Goal: Transaction & Acquisition: Book appointment/travel/reservation

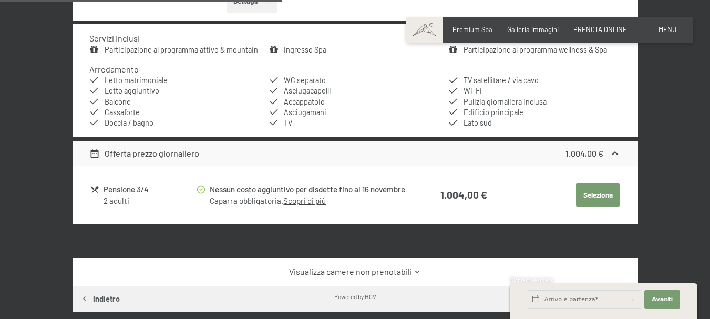
scroll to position [473, 0]
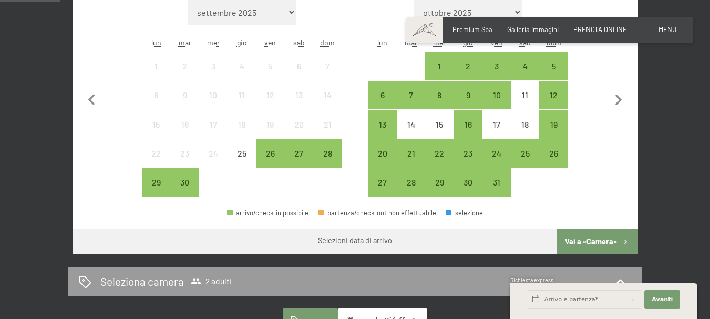
scroll to position [263, 0]
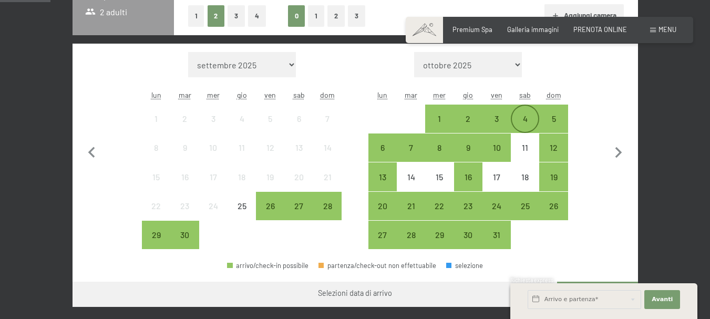
click at [521, 119] on div "4" at bounding box center [525, 128] width 26 height 26
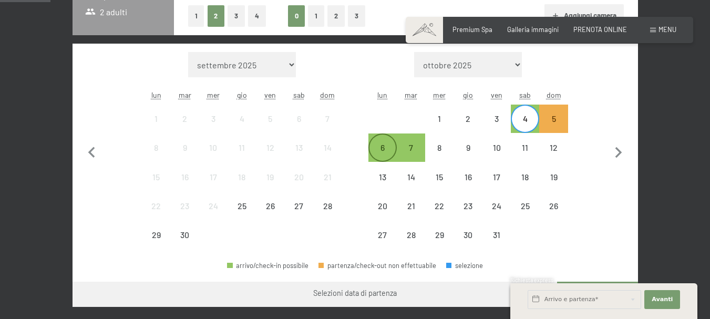
click at [382, 146] on div "6" at bounding box center [382, 156] width 26 height 26
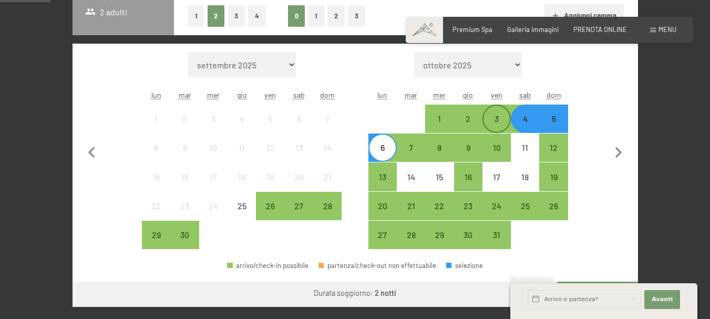
click at [488, 114] on div "3" at bounding box center [496, 119] width 26 height 26
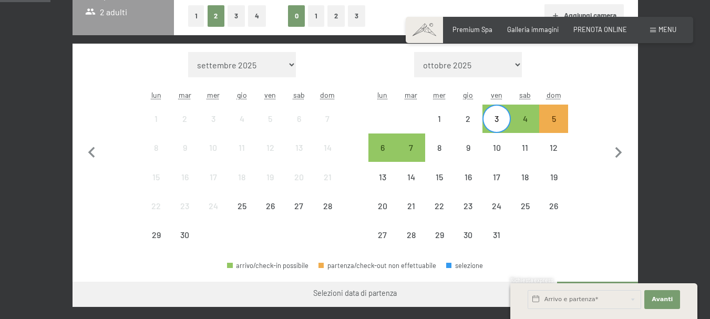
click at [497, 123] on div "3" at bounding box center [496, 128] width 26 height 26
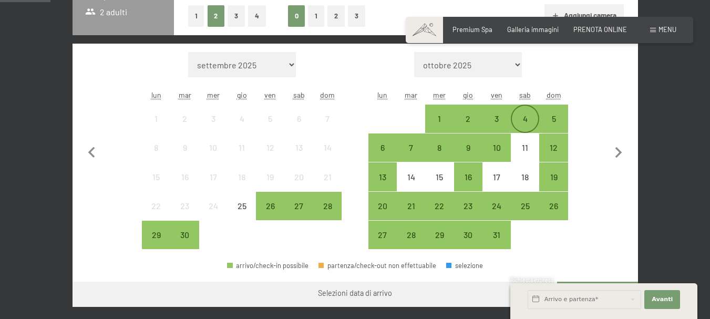
click at [532, 119] on div "4" at bounding box center [525, 128] width 26 height 26
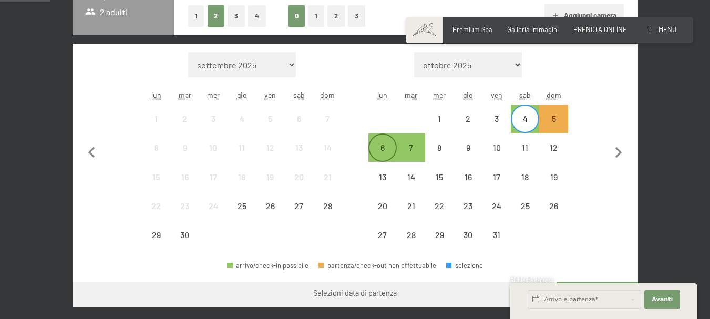
click at [377, 151] on div "6" at bounding box center [382, 156] width 26 height 26
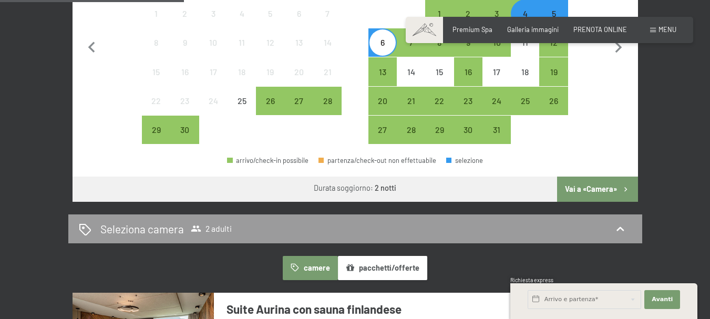
click at [599, 191] on button "Vai a «Camera»" at bounding box center [597, 188] width 80 height 25
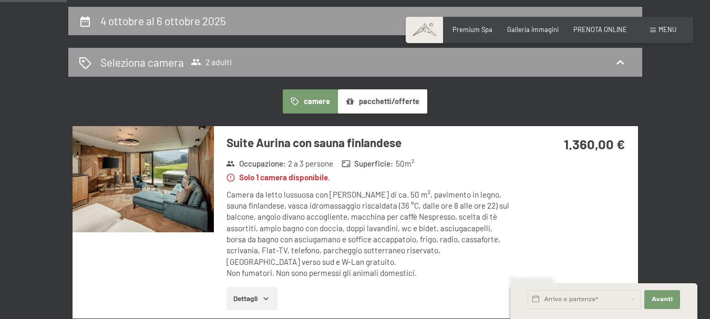
scroll to position [102, 0]
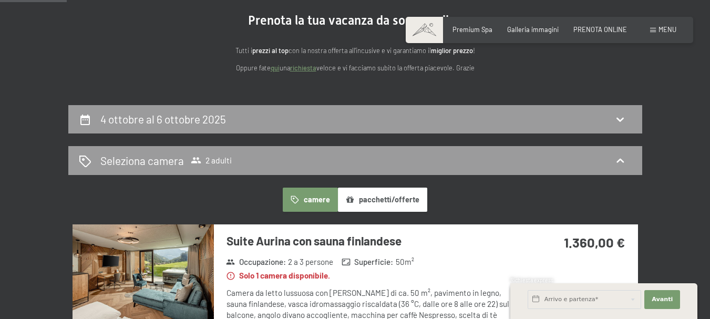
click at [525, 116] on div "4 ottobre al 6 ottobre 2025" at bounding box center [355, 118] width 553 height 15
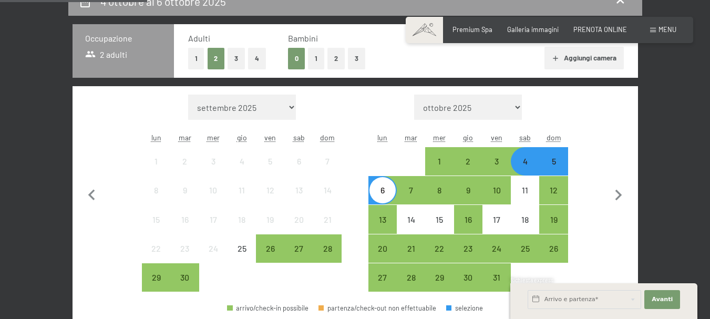
scroll to position [260, 0]
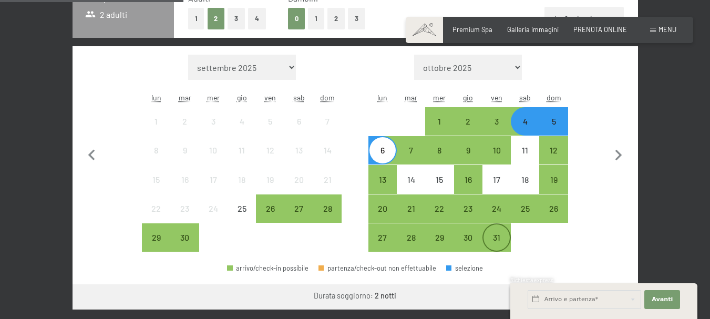
click at [504, 234] on div "31" at bounding box center [496, 246] width 26 height 26
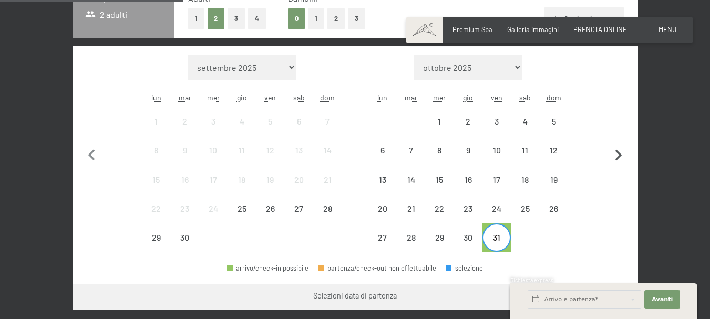
click at [618, 153] on icon "button" at bounding box center [618, 155] width 7 height 11
select select "[DATE]"
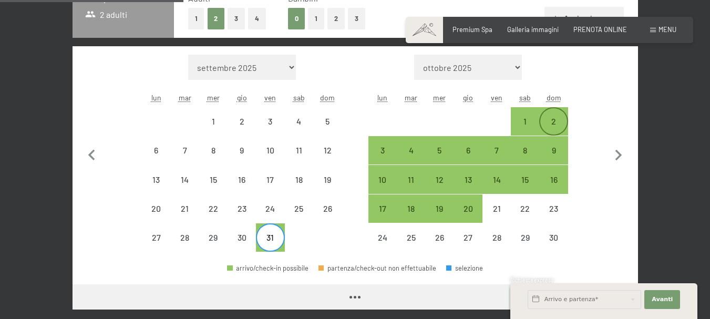
select select "[DATE]"
click at [553, 117] on div "2" at bounding box center [553, 130] width 26 height 26
select select "[DATE]"
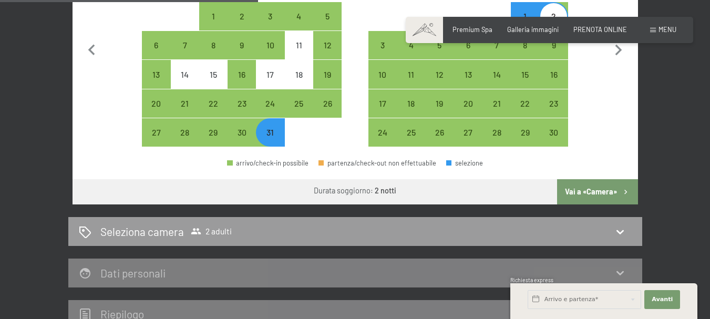
click at [601, 185] on button "Vai a «Camera»" at bounding box center [597, 191] width 80 height 25
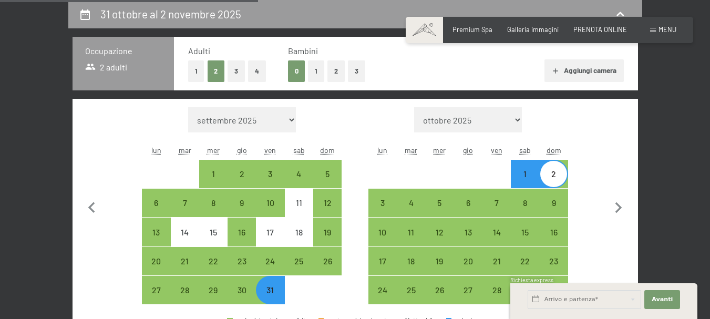
select select "[DATE]"
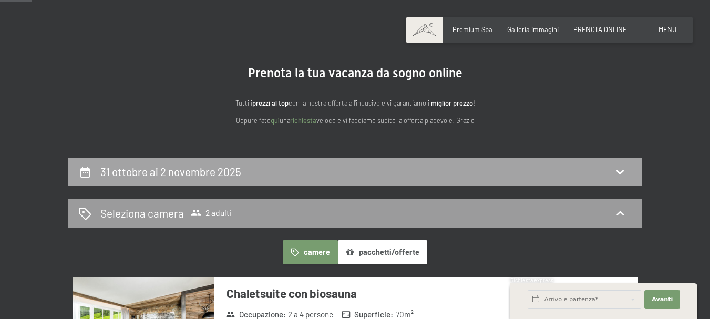
click at [599, 170] on div "31 ottobre al 2 novembre 2025" at bounding box center [355, 171] width 553 height 15
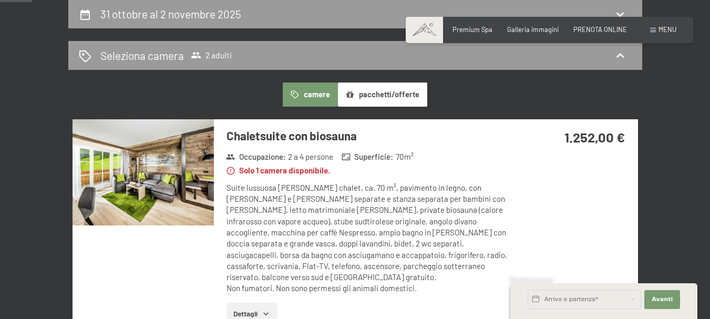
select select "[DATE]"
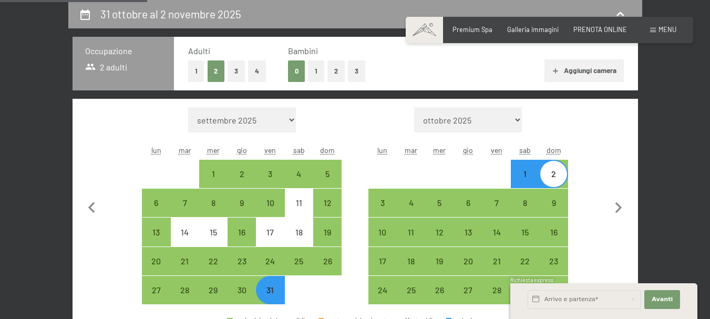
scroll to position [260, 0]
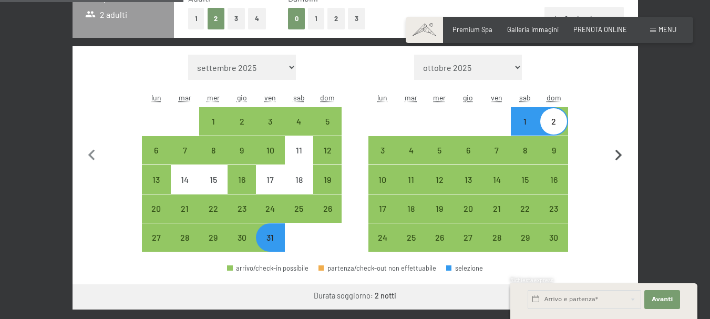
click at [616, 158] on icon "button" at bounding box center [618, 155] width 7 height 11
select select "[DATE]"
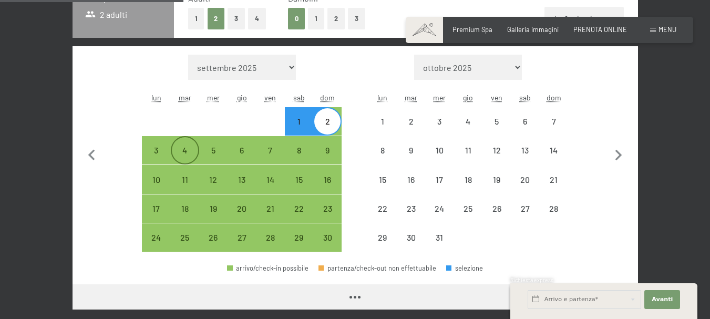
select select "[DATE]"
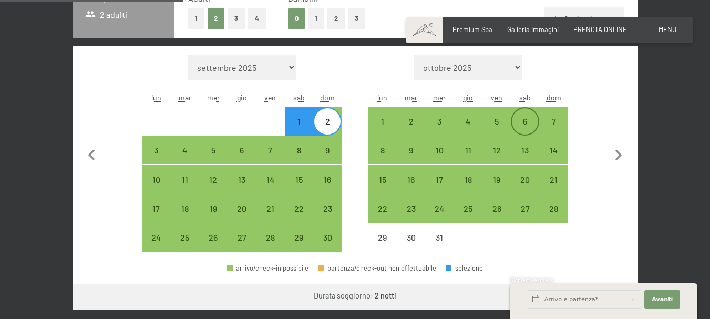
click at [517, 117] on div "6" at bounding box center [525, 130] width 26 height 26
select select "[DATE]"
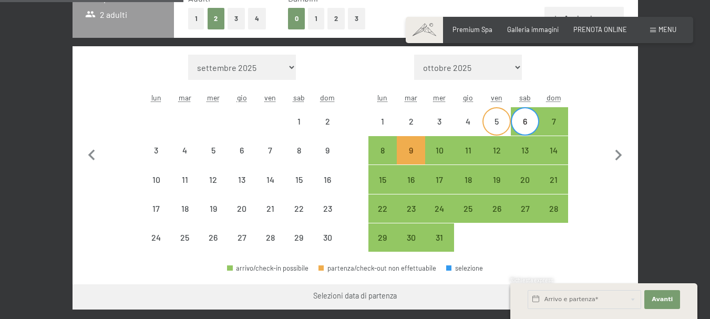
click at [489, 124] on div "5" at bounding box center [496, 130] width 26 height 26
select select "[DATE]"
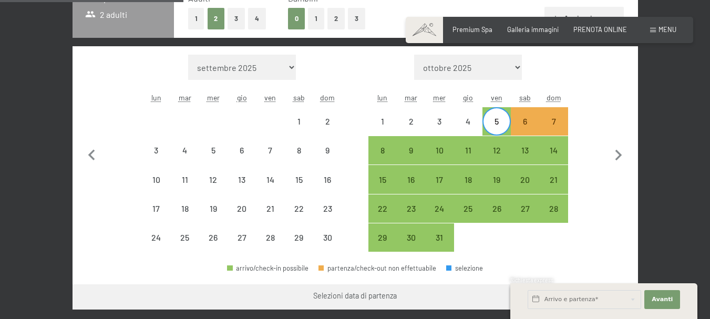
click at [492, 122] on div "5" at bounding box center [496, 130] width 26 height 26
select select "[DATE]"
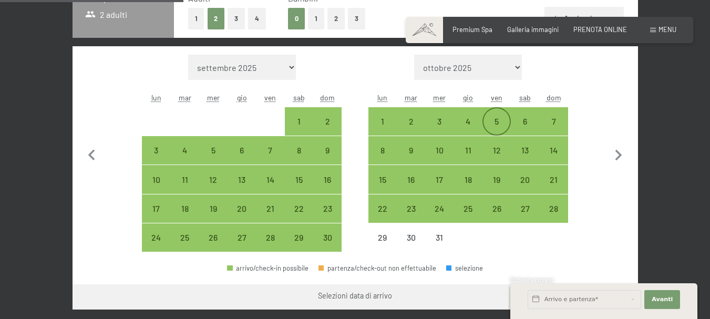
click at [497, 120] on div "5" at bounding box center [496, 130] width 26 height 26
select select "[DATE]"
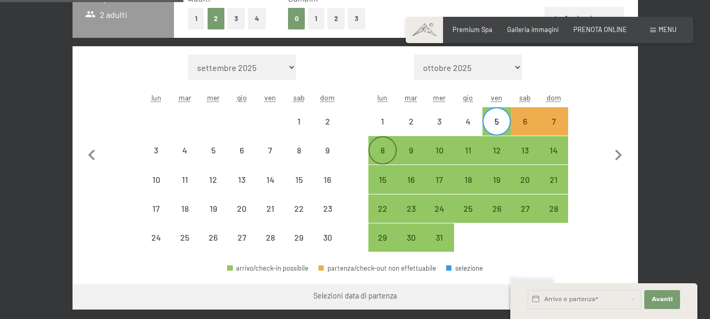
click at [378, 147] on div "8" at bounding box center [382, 159] width 26 height 26
select select "[DATE]"
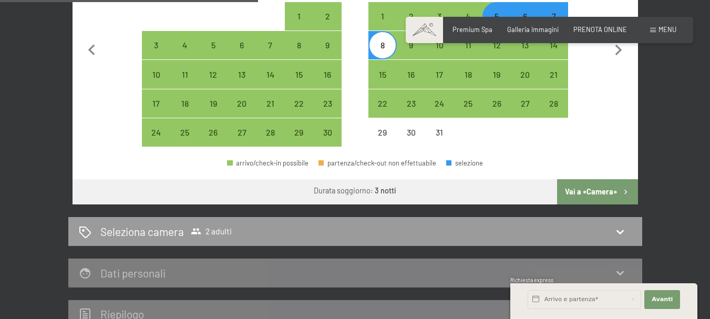
click at [605, 188] on button "Vai a «Camera»" at bounding box center [597, 191] width 80 height 25
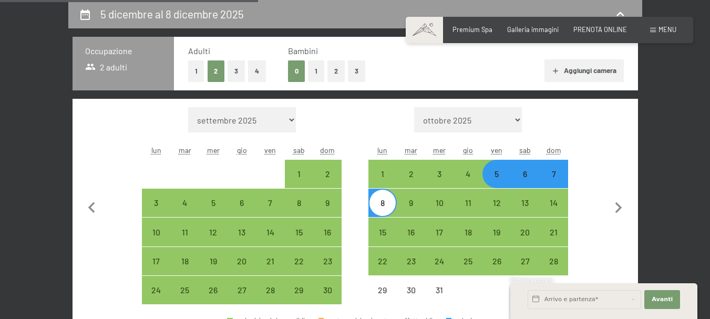
select select "[DATE]"
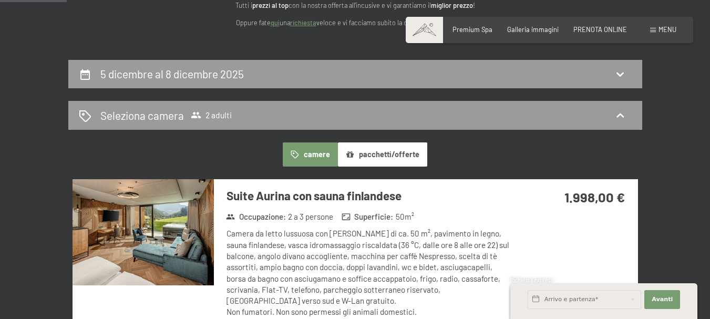
scroll to position [102, 0]
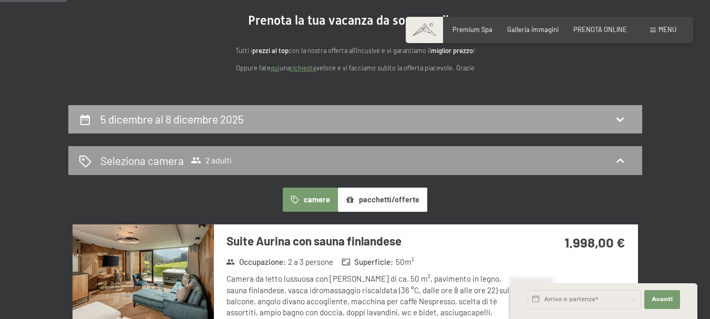
click at [609, 122] on div "5 dicembre al 8 dicembre 2025" at bounding box center [355, 118] width 553 height 15
select select "[DATE]"
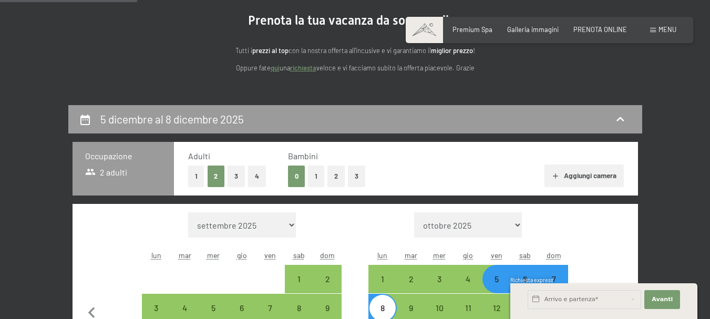
scroll to position [207, 0]
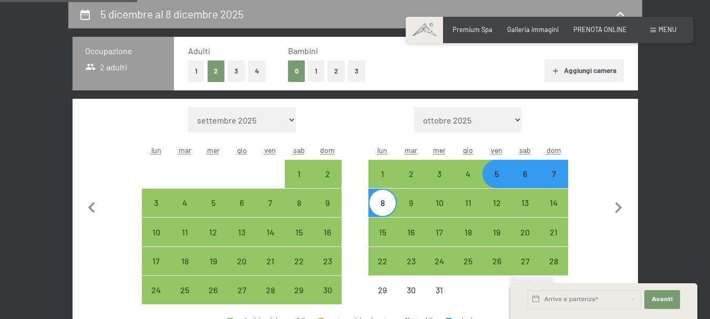
click at [525, 174] on div "6" at bounding box center [525, 183] width 26 height 26
select select "[DATE]"
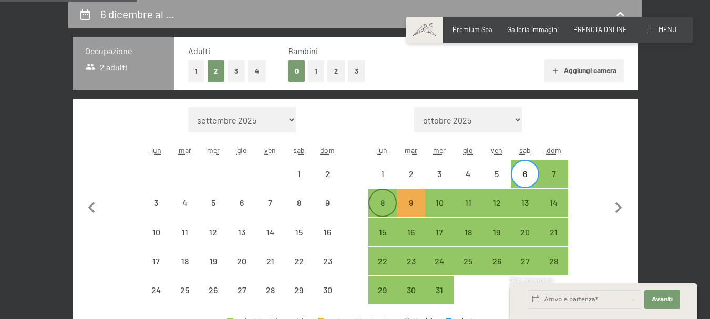
click at [377, 200] on div "8" at bounding box center [382, 212] width 26 height 26
select select "[DATE]"
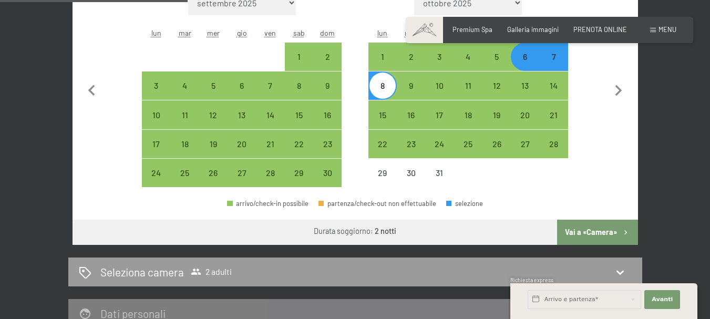
scroll to position [365, 0]
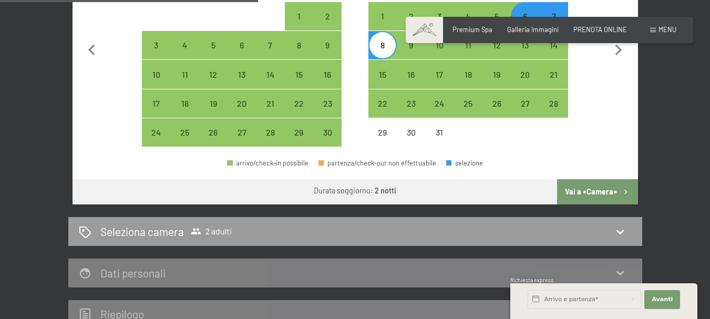
click at [592, 190] on button "Vai a «Camera»" at bounding box center [597, 191] width 80 height 25
select select "[DATE]"
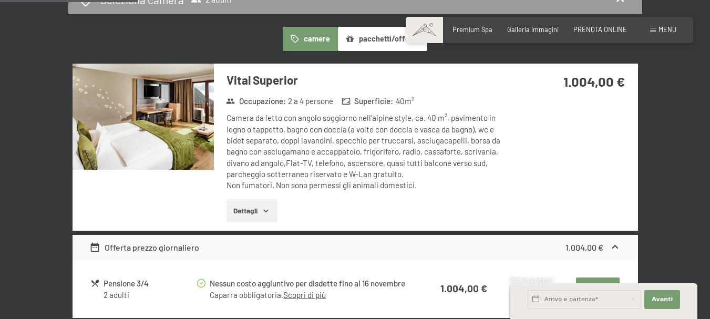
scroll to position [207, 0]
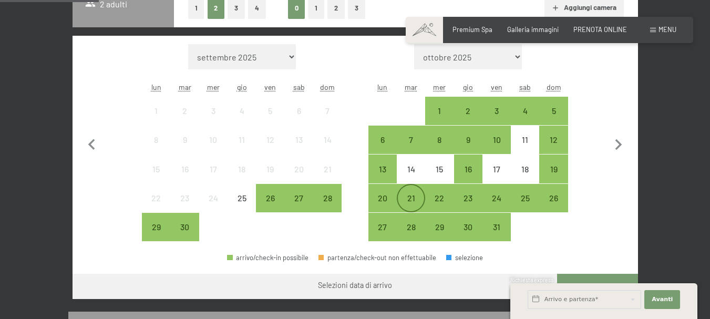
scroll to position [263, 0]
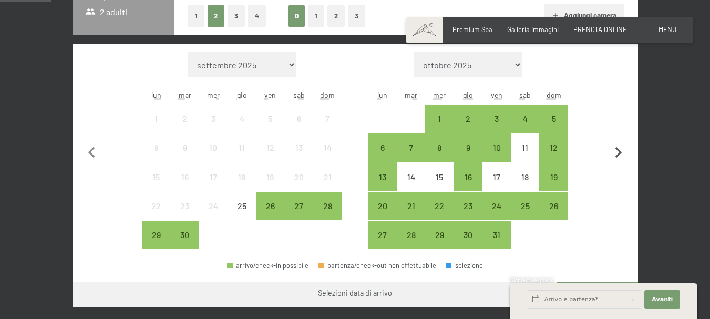
click at [620, 148] on icon "button" at bounding box center [618, 153] width 22 height 22
select select "[DATE]"
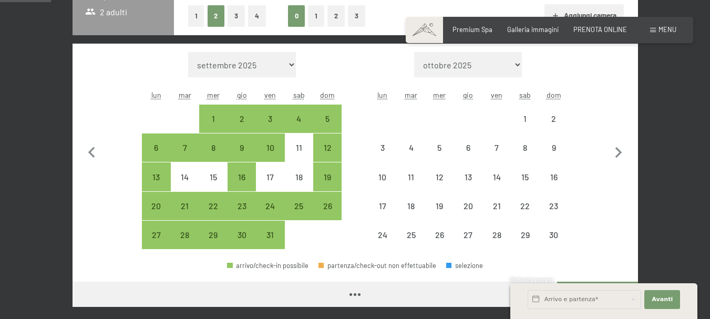
select select "[DATE]"
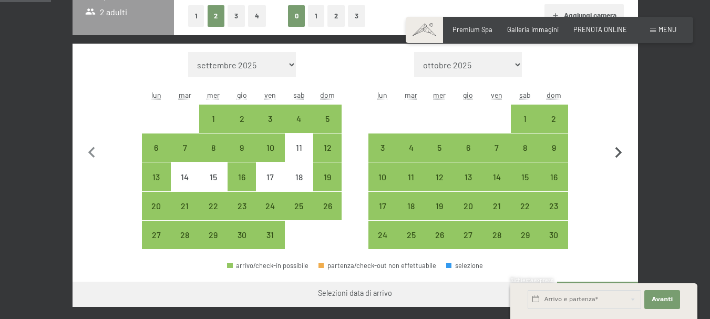
click at [615, 153] on icon "button" at bounding box center [618, 153] width 22 height 22
select select "[DATE]"
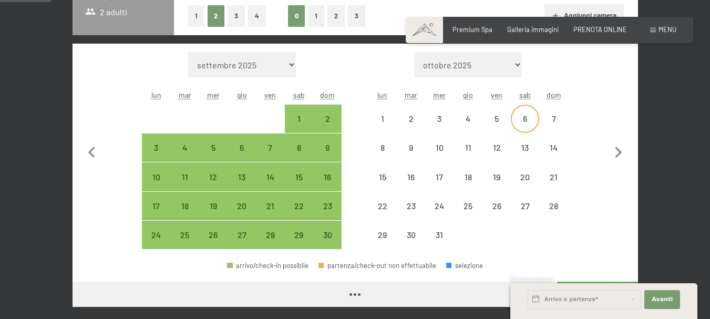
select select "[DATE]"
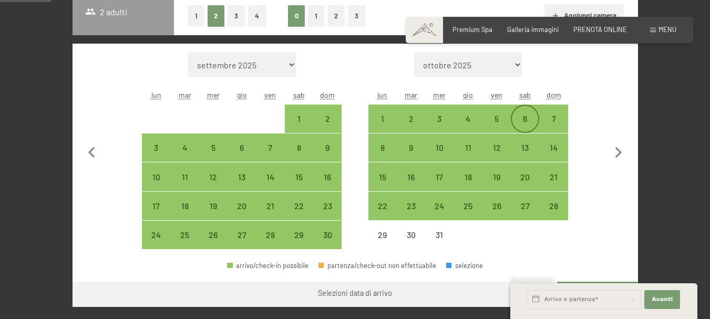
click at [532, 116] on div "6" at bounding box center [525, 128] width 26 height 26
select select "[DATE]"
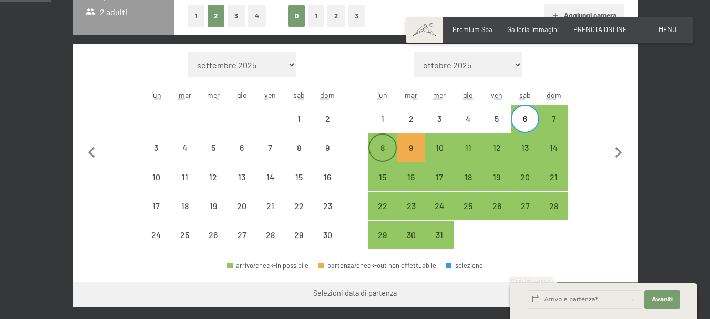
click at [385, 141] on div "8" at bounding box center [382, 147] width 26 height 26
select select "[DATE]"
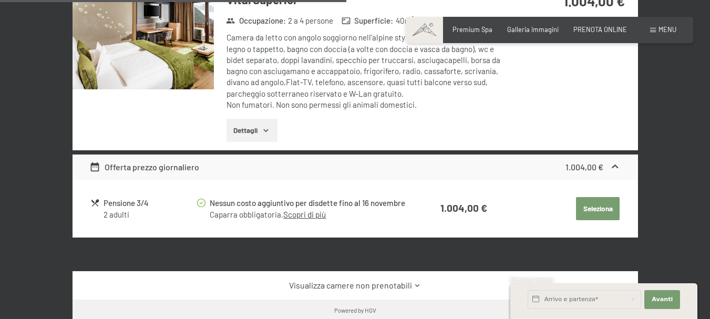
scroll to position [683, 0]
